Goal: Check status: Check status

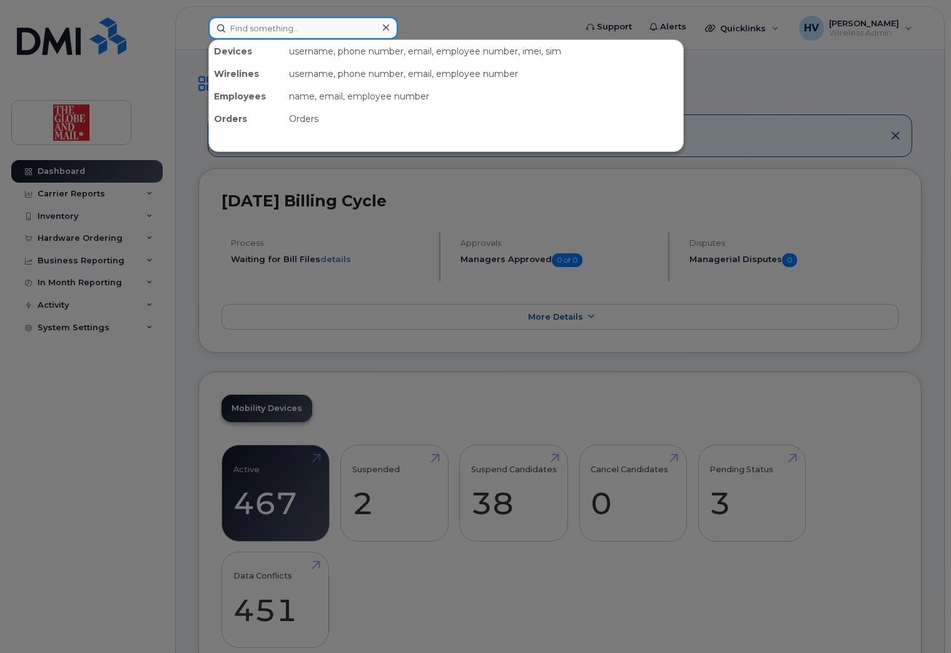
click at [257, 28] on input at bounding box center [303, 28] width 190 height 23
paste input "[PHONE_NUMBER]"
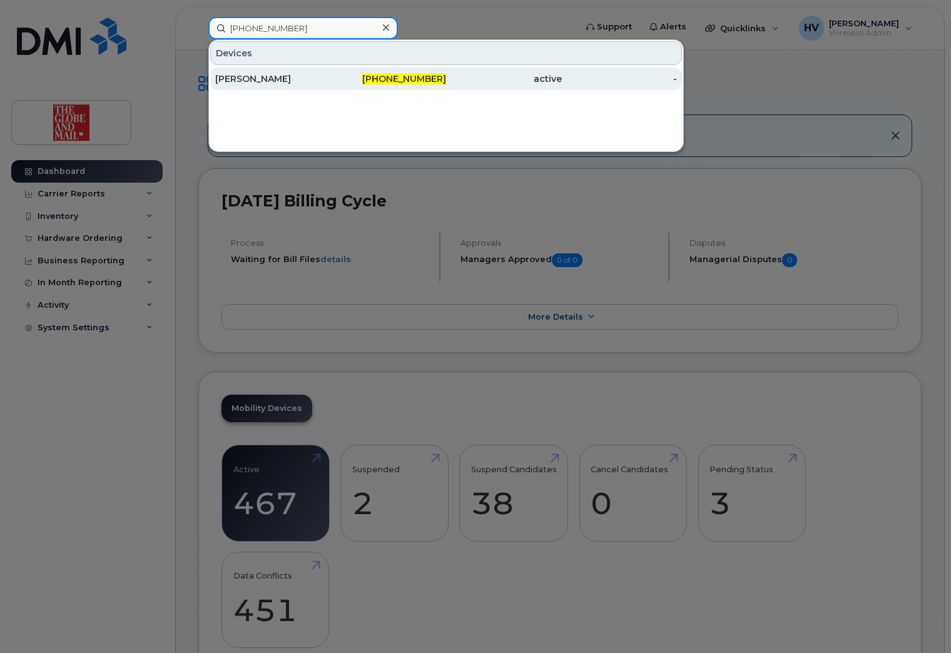
type input "[PHONE_NUMBER]"
click at [263, 79] on div "[PERSON_NAME]" at bounding box center [273, 79] width 116 height 13
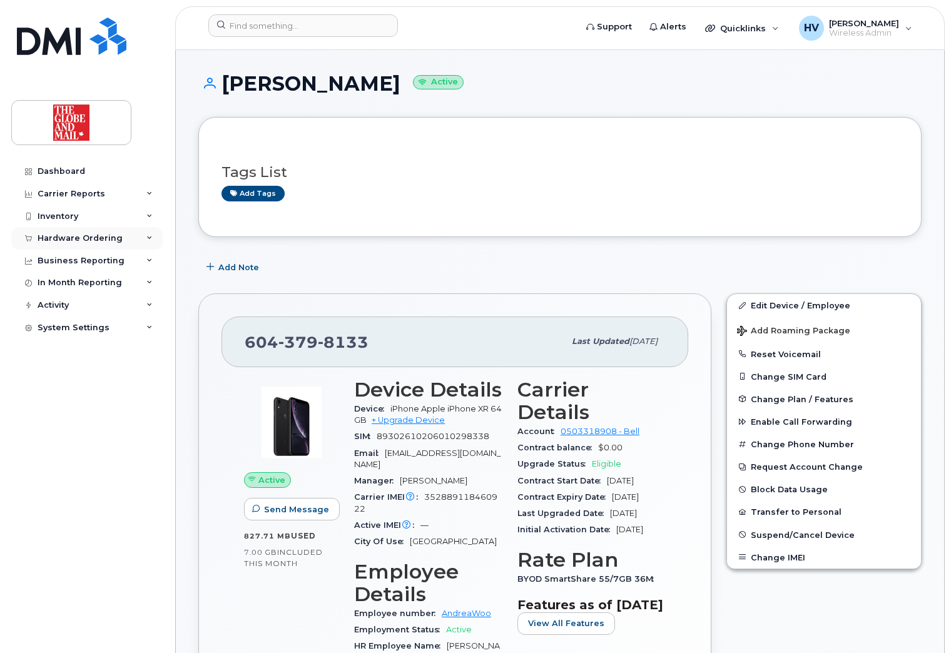
click at [94, 235] on div "Hardware Ordering" at bounding box center [80, 238] width 85 height 10
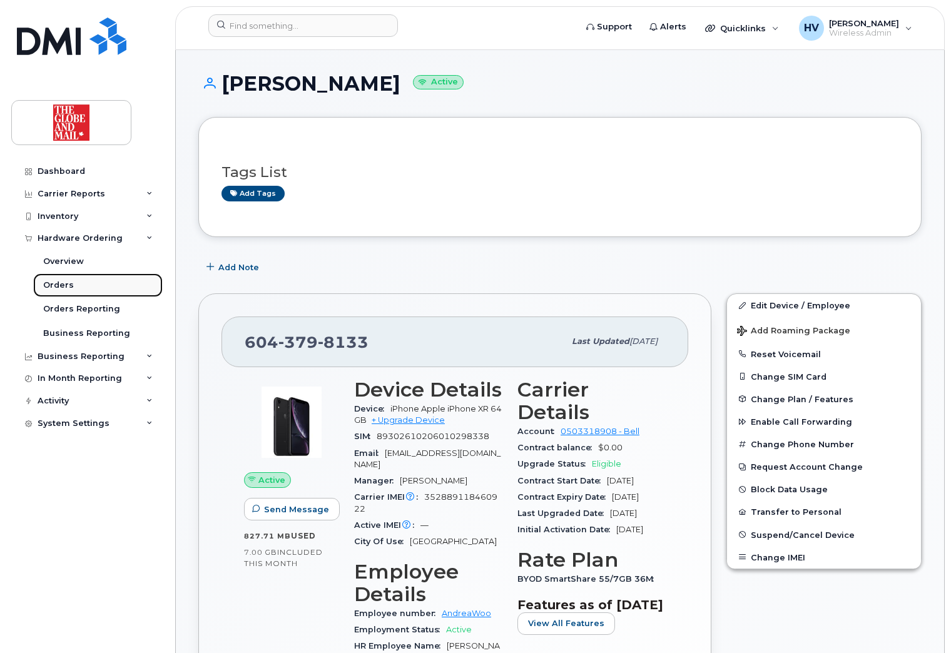
click at [56, 282] on div "Orders" at bounding box center [58, 285] width 31 height 11
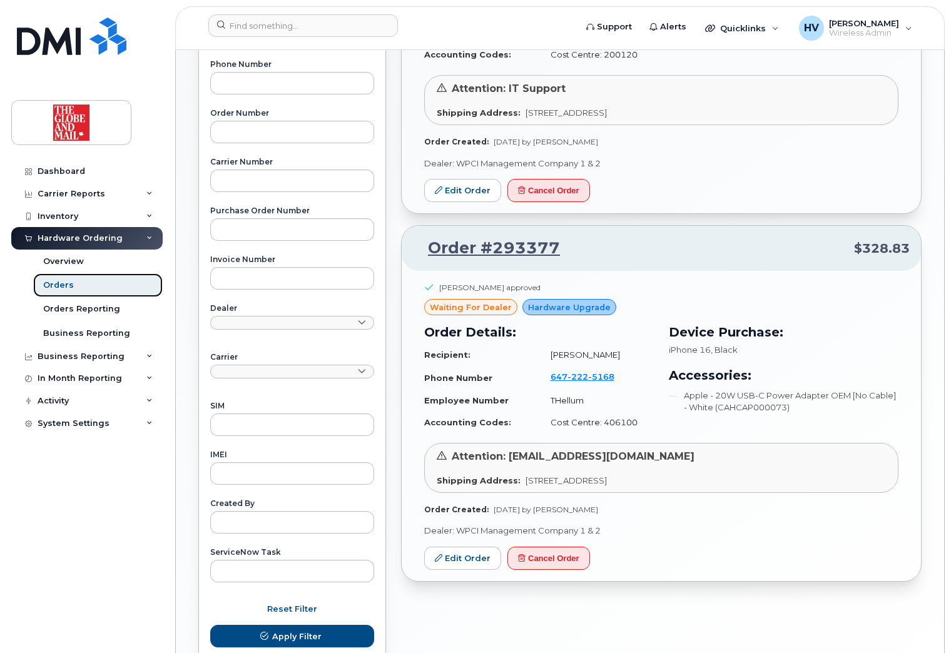
scroll to position [217, 0]
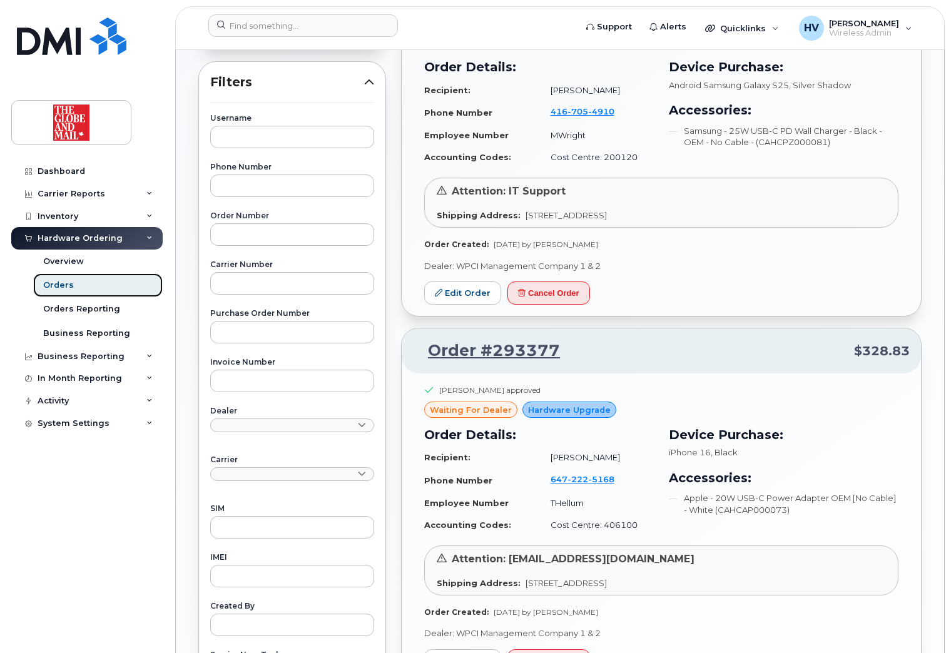
click at [59, 285] on div "Orders" at bounding box center [58, 285] width 31 height 11
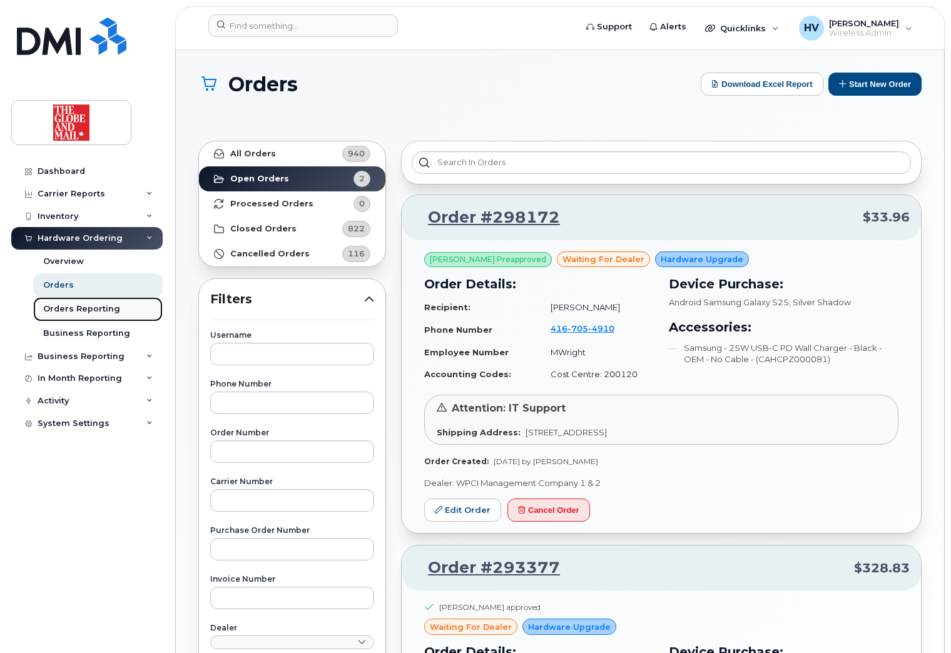
click at [69, 307] on div "Orders Reporting" at bounding box center [81, 308] width 77 height 11
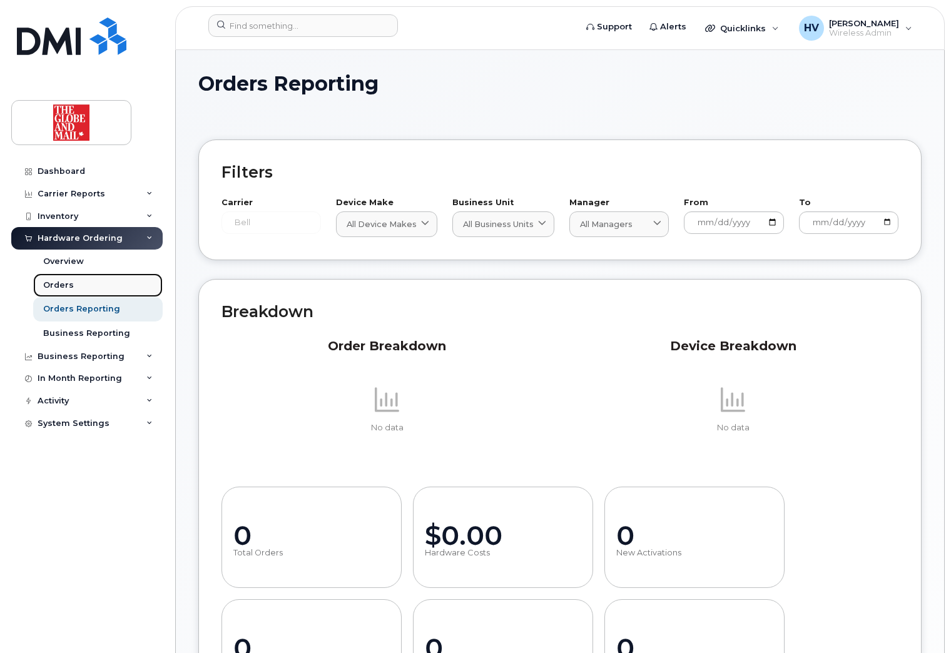
click at [63, 285] on div "Orders" at bounding box center [58, 285] width 31 height 11
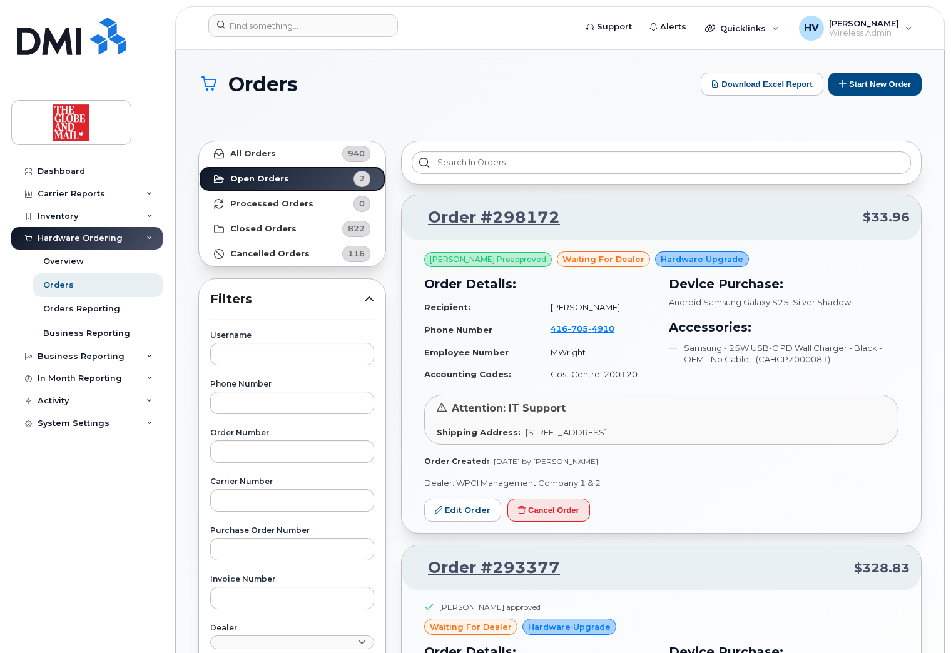
click at [270, 180] on strong "Open Orders" at bounding box center [259, 179] width 59 height 10
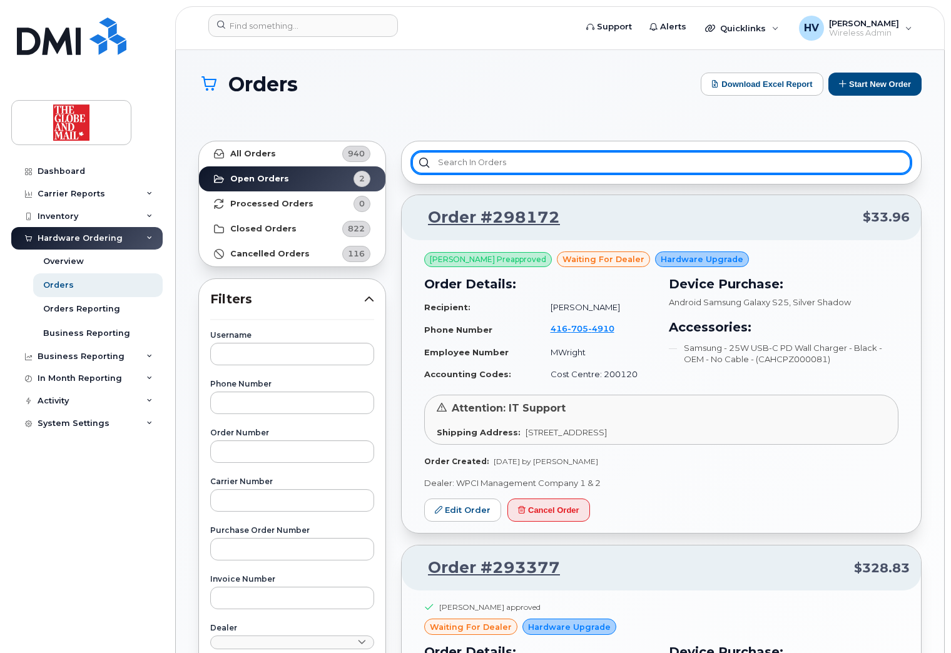
click at [519, 160] on input "text" at bounding box center [661, 162] width 499 height 23
paste input "[PHONE_NUMBER]"
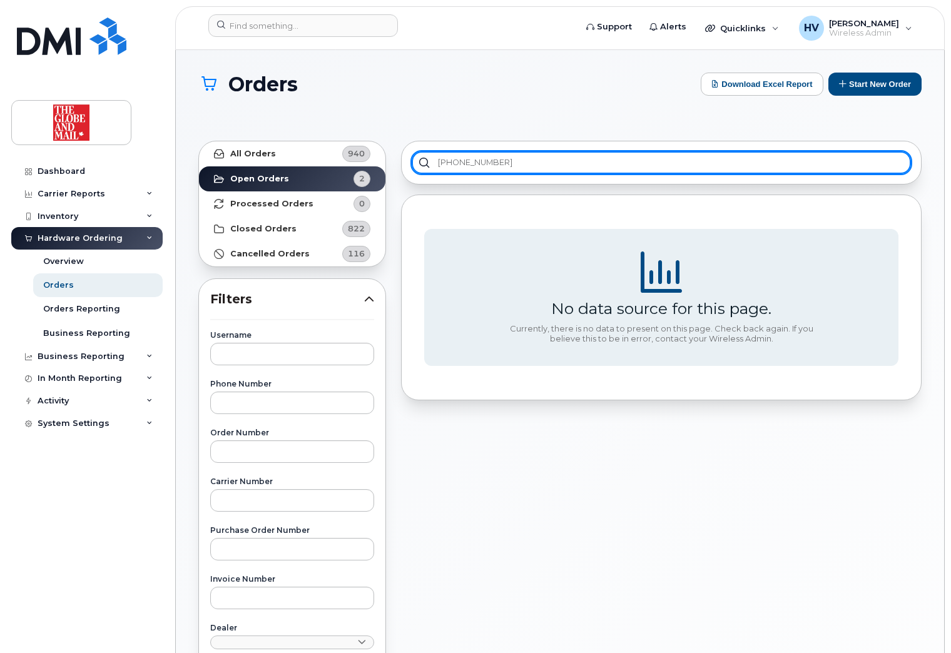
type input "[PHONE_NUMBER]"
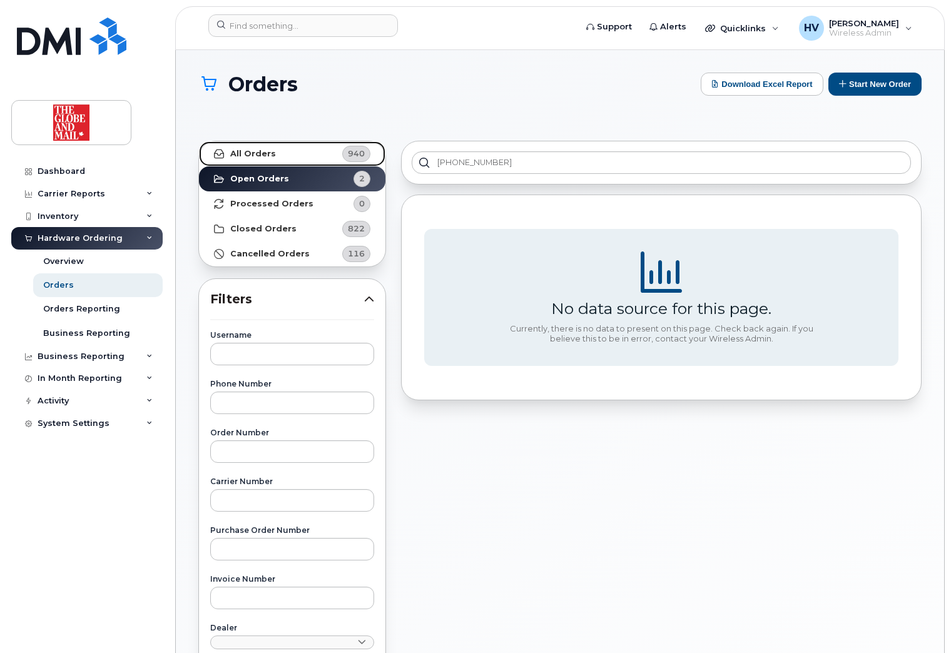
click at [267, 151] on strong "All Orders" at bounding box center [253, 154] width 46 height 10
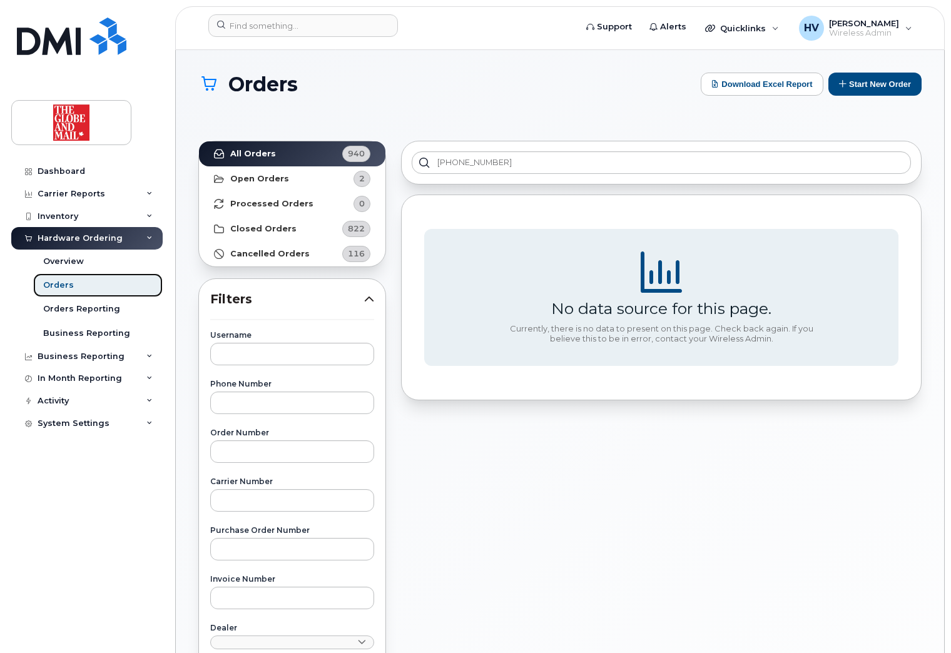
click at [48, 284] on div "Orders" at bounding box center [58, 285] width 31 height 11
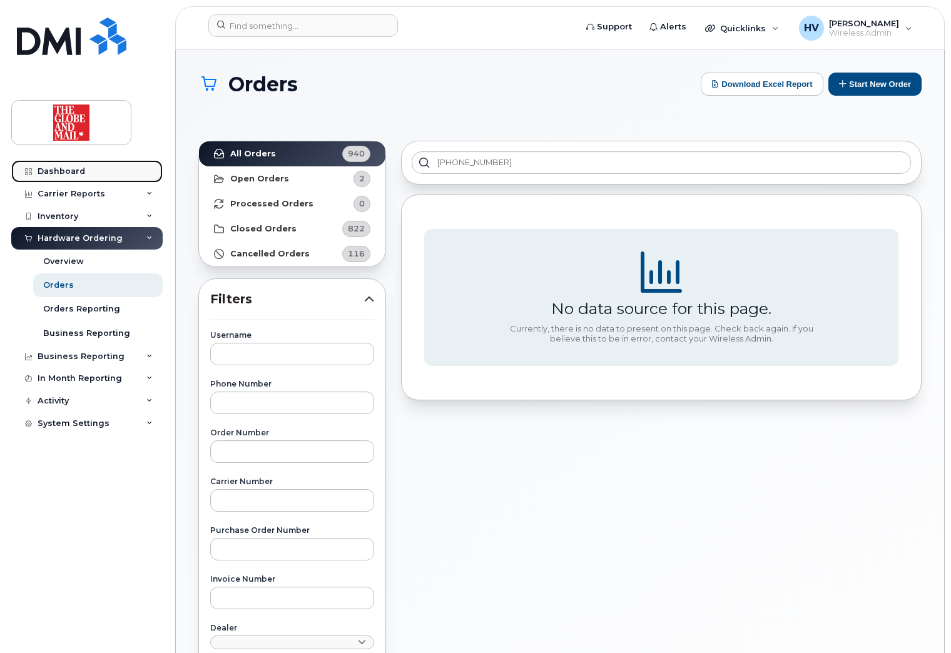
click at [56, 169] on div "Dashboard" at bounding box center [62, 171] width 48 height 10
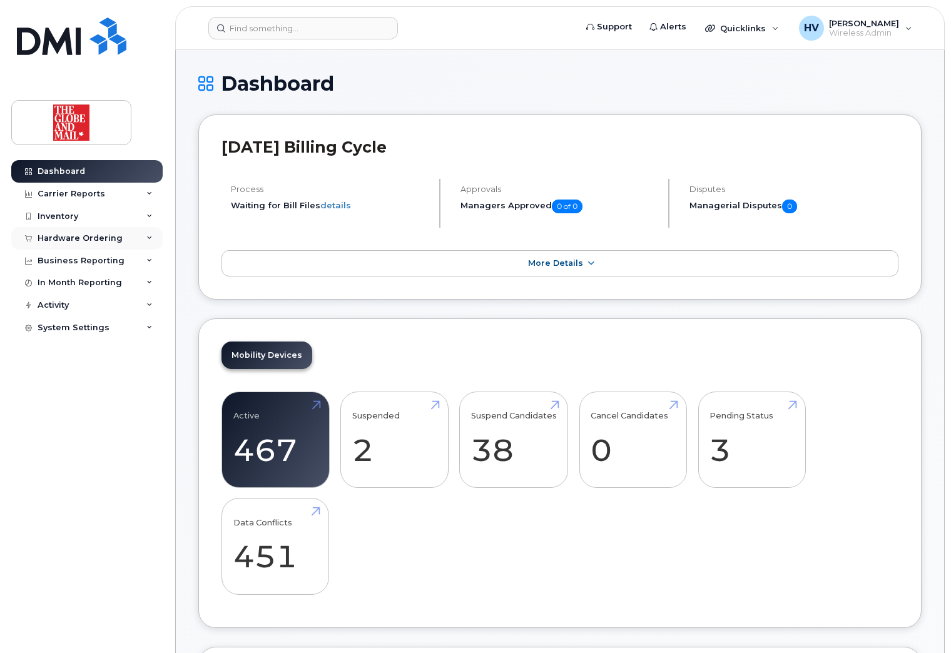
click at [88, 238] on div "Hardware Ordering" at bounding box center [80, 238] width 85 height 10
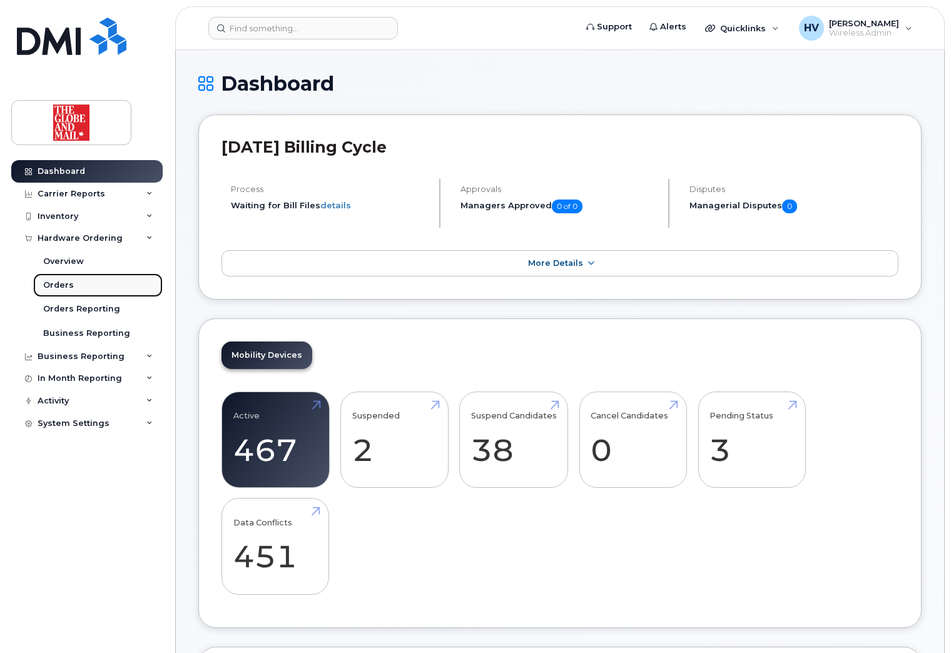
click at [68, 282] on div "Orders" at bounding box center [58, 285] width 31 height 11
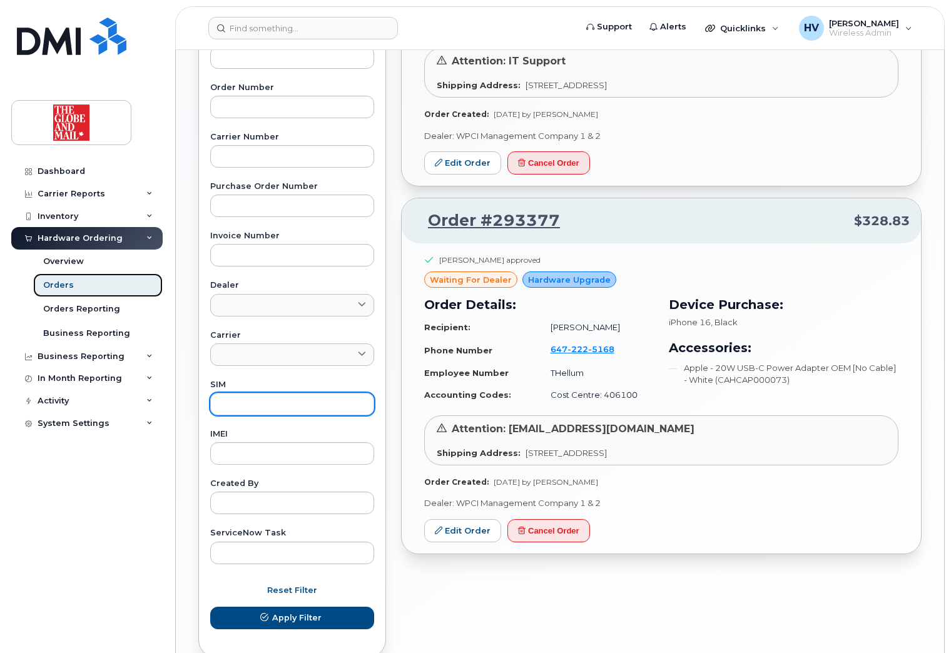
scroll to position [204, 0]
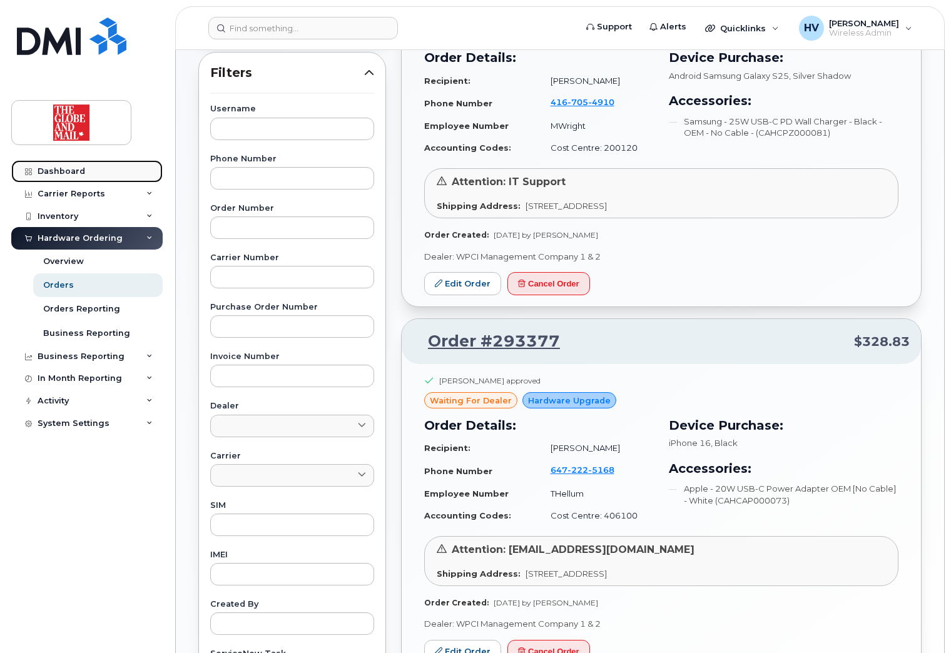
click at [66, 166] on div "Dashboard" at bounding box center [62, 171] width 48 height 10
